Goal: Find specific page/section: Find specific page/section

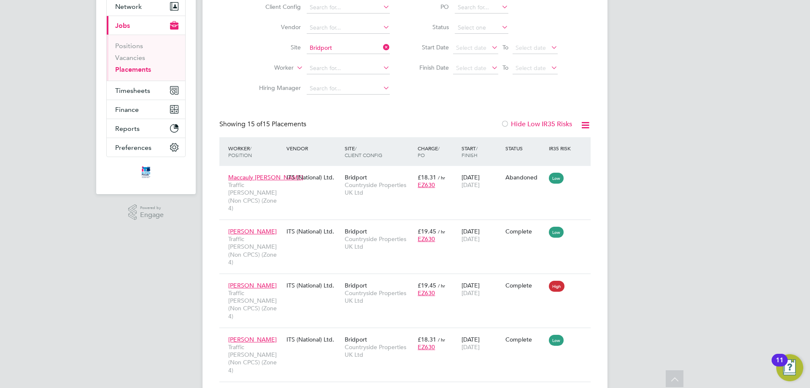
click at [381, 48] on icon at bounding box center [381, 47] width 0 height 12
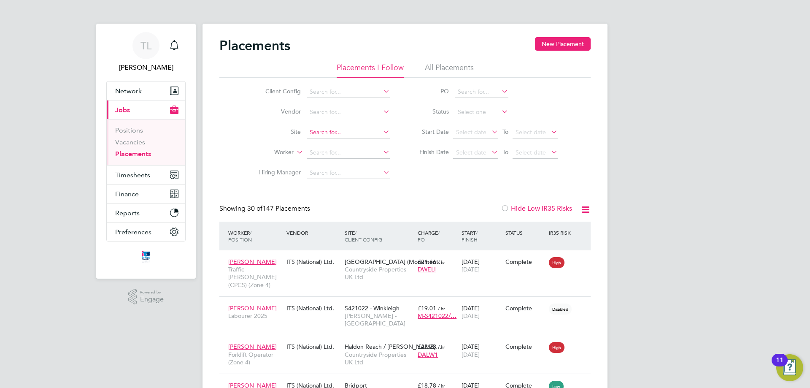
click at [374, 135] on input at bounding box center [348, 133] width 83 height 12
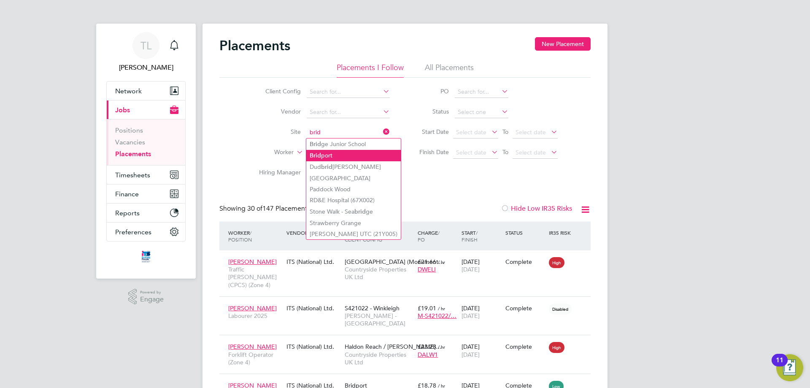
click at [329, 157] on li "Brid port" at bounding box center [353, 155] width 95 height 11
type input "Bridport"
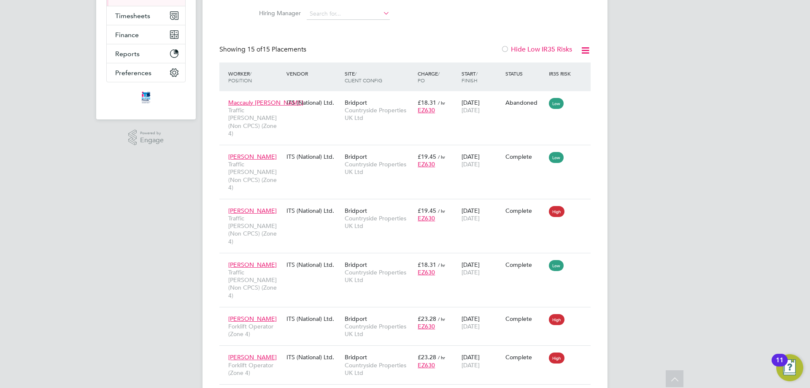
scroll to position [211, 0]
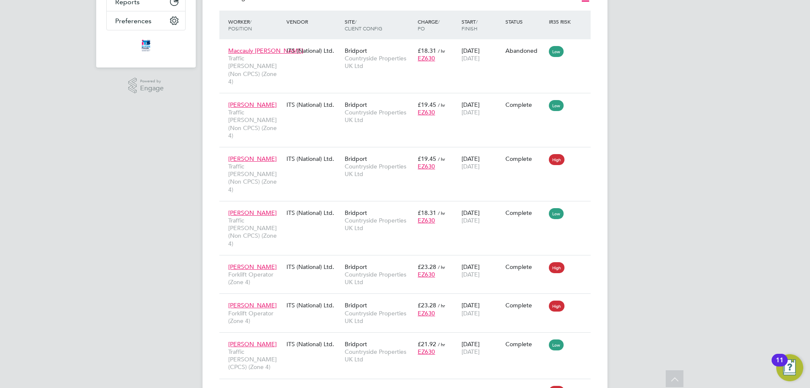
drag, startPoint x: 719, startPoint y: 227, endPoint x: 700, endPoint y: 230, distance: 19.4
click at [719, 227] on div "TL [PERSON_NAME] Notifications Applications: Network Team Members Businesses Si…" at bounding box center [405, 265] width 810 height 953
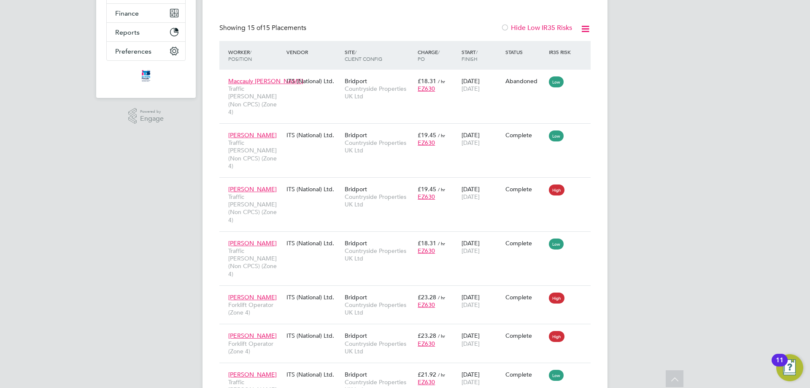
scroll to position [0, 0]
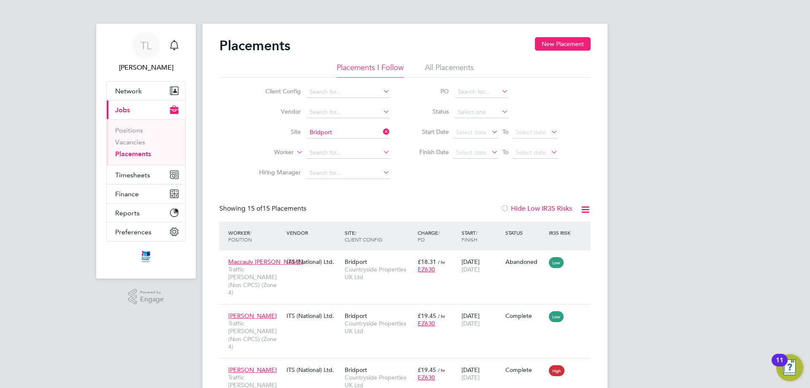
click at [381, 130] on icon at bounding box center [381, 132] width 0 height 12
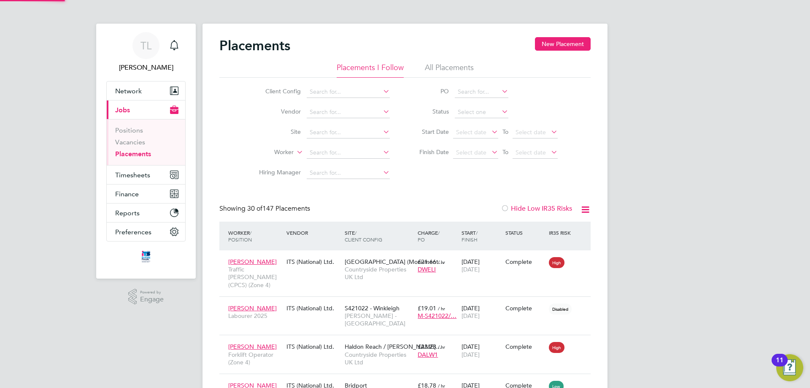
scroll to position [24, 73]
